Goal: Navigation & Orientation: Find specific page/section

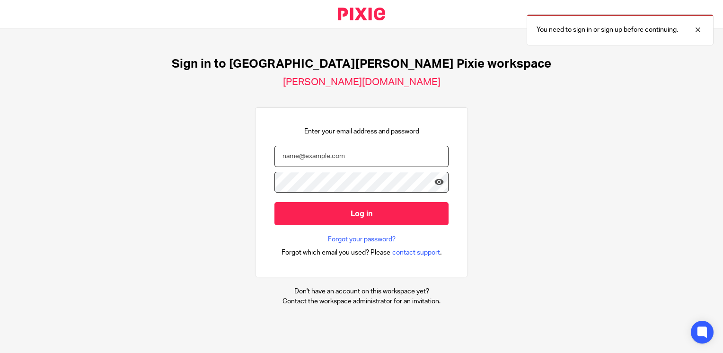
click at [330, 160] on input "email" at bounding box center [361, 156] width 174 height 21
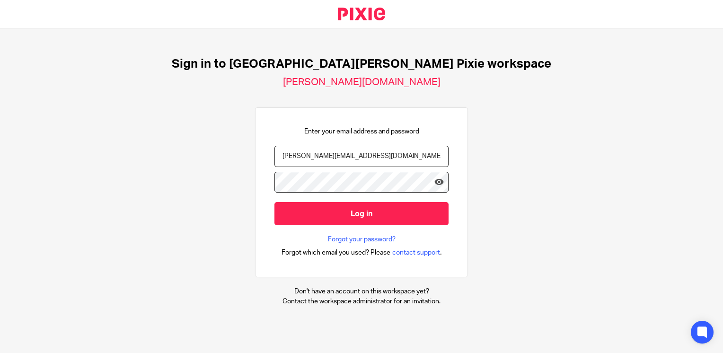
type input "[PERSON_NAME][EMAIL_ADDRESS][DOMAIN_NAME]"
click at [274, 202] on input "Log in" at bounding box center [361, 213] width 174 height 23
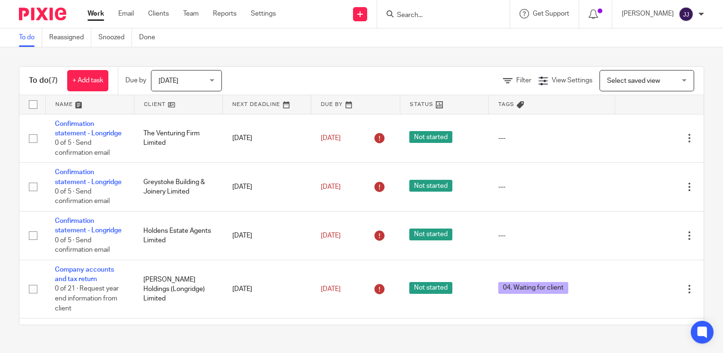
click at [701, 13] on div at bounding box center [701, 14] width 6 height 6
click at [598, 14] on icon at bounding box center [593, 13] width 9 height 9
click at [602, 12] on span at bounding box center [600, 11] width 5 height 5
click at [602, 10] on span at bounding box center [600, 11] width 5 height 5
click at [592, 17] on div at bounding box center [595, 14] width 33 height 28
